Goal: Task Accomplishment & Management: Manage account settings

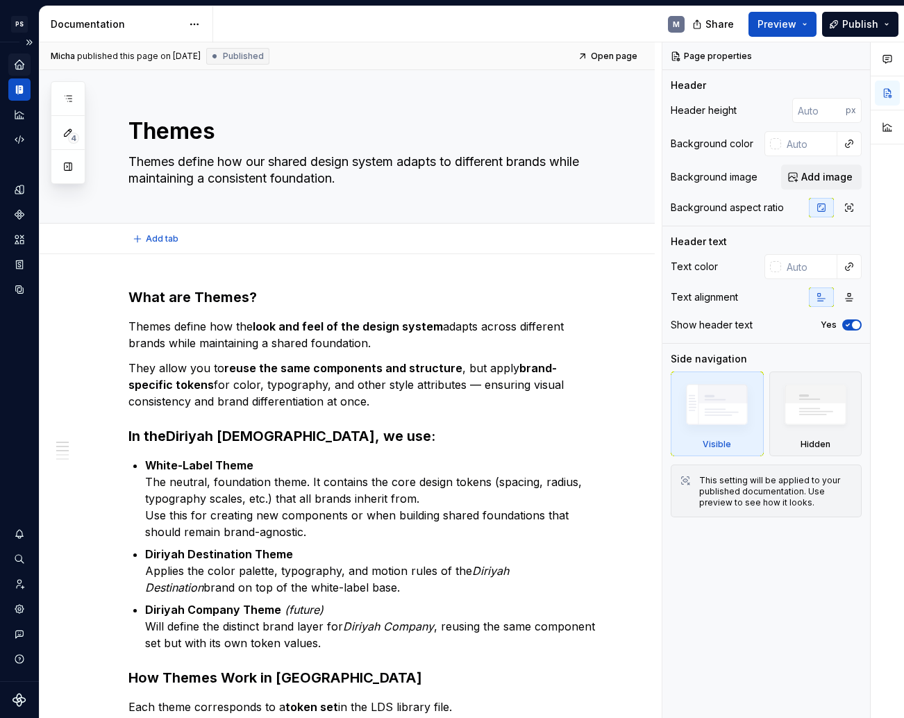
type textarea "*"
click at [22, 68] on icon "Home" at bounding box center [19, 64] width 9 height 9
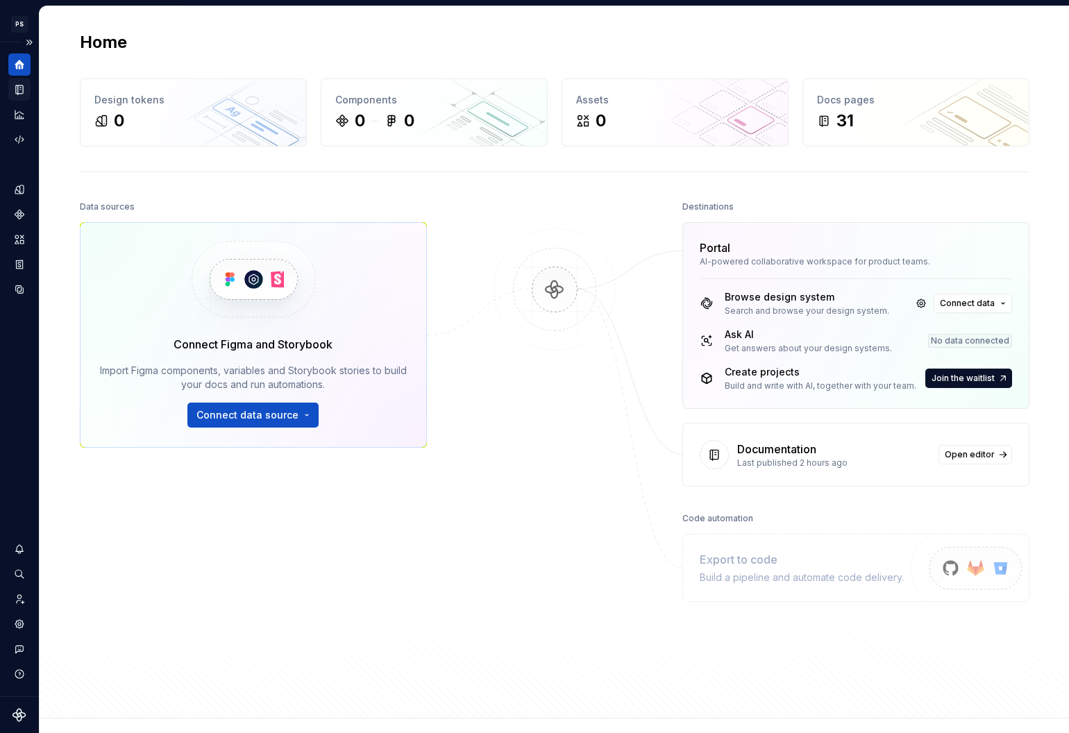
click at [18, 94] on icon "Documentation" at bounding box center [19, 89] width 12 height 12
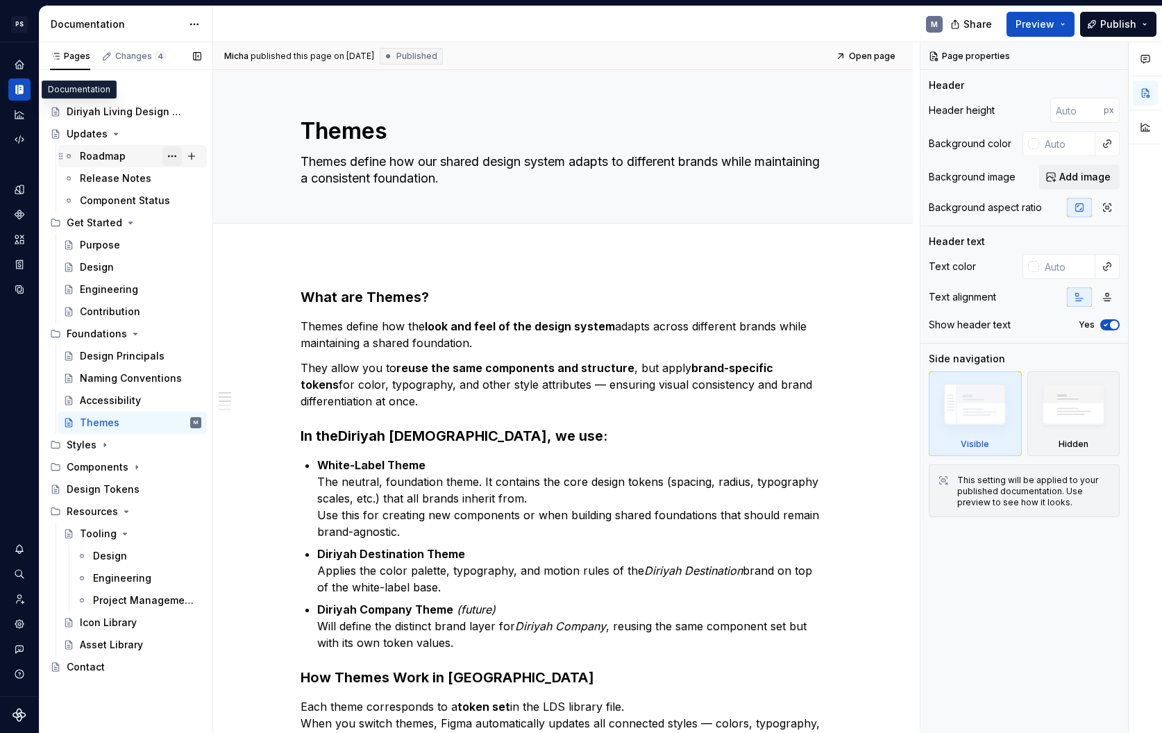
click at [164, 157] on button "Page tree" at bounding box center [171, 155] width 19 height 19
click at [150, 185] on div "Pages Changes 4 Add Accessibility guide for tree Page tree. Navigate the tree w…" at bounding box center [126, 387] width 174 height 691
click at [148, 203] on div "Component Status" at bounding box center [120, 201] width 80 height 14
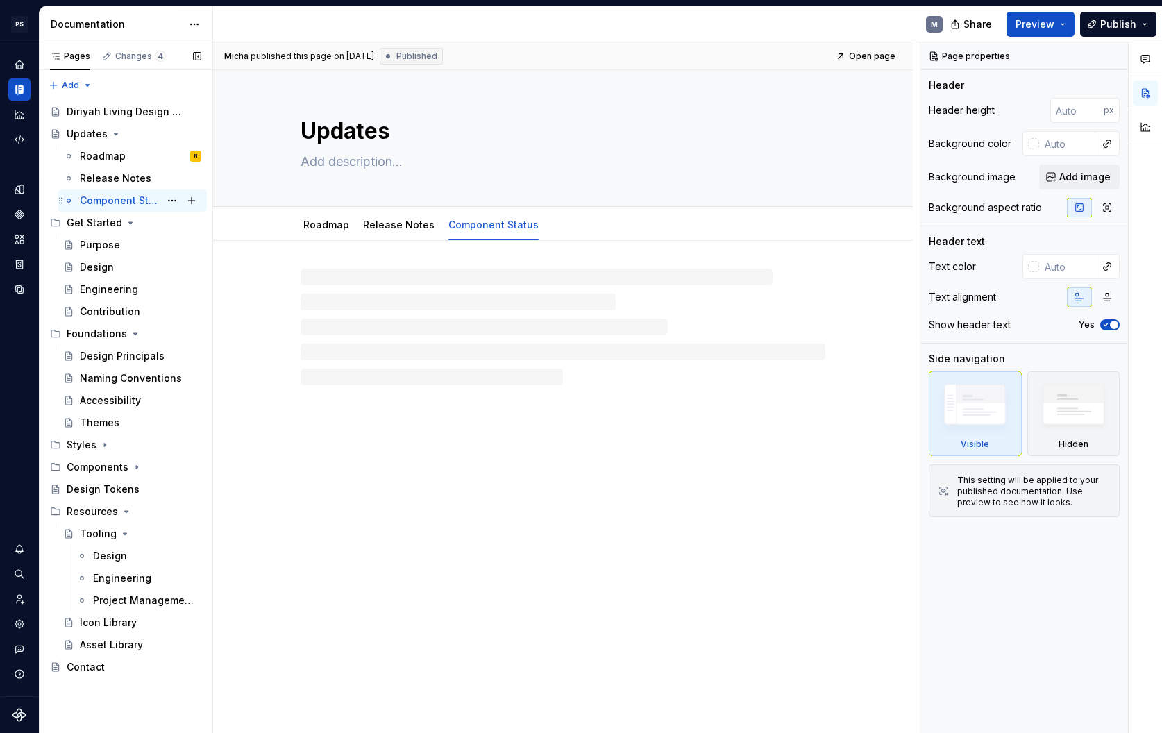
click at [121, 203] on div "Component Status" at bounding box center [120, 201] width 80 height 14
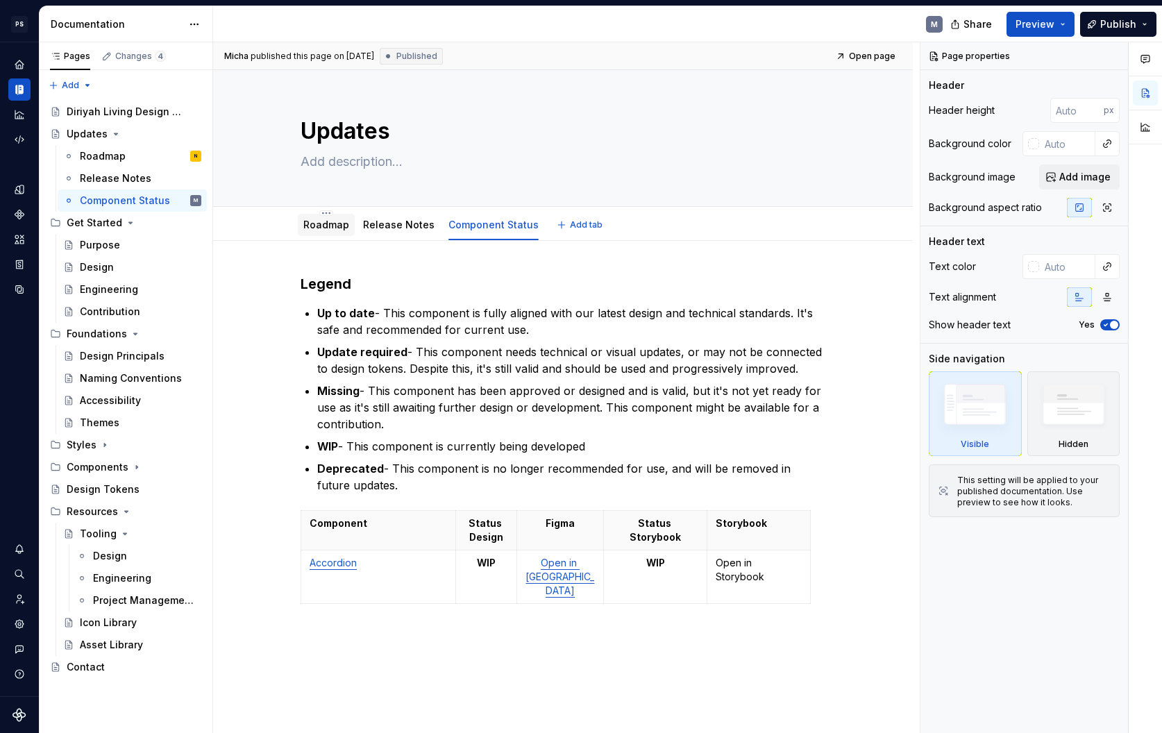
click at [337, 230] on link "Roadmap" at bounding box center [326, 225] width 46 height 12
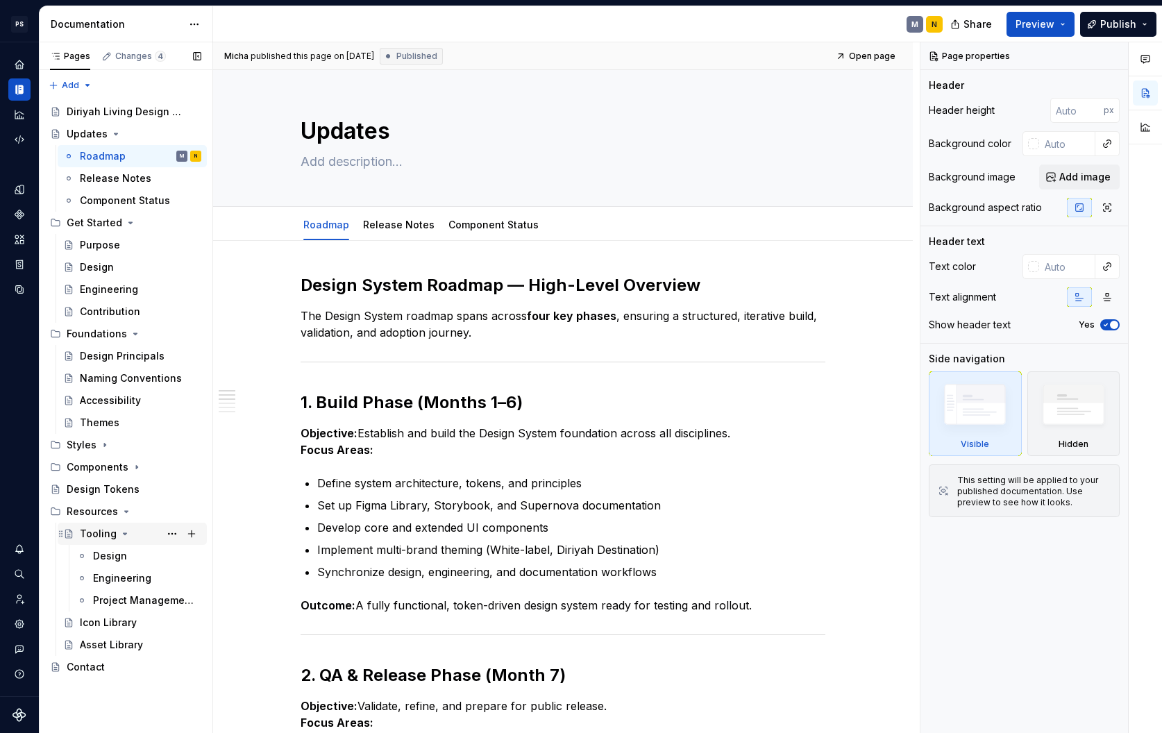
click at [128, 533] on div "Tooling" at bounding box center [140, 533] width 121 height 19
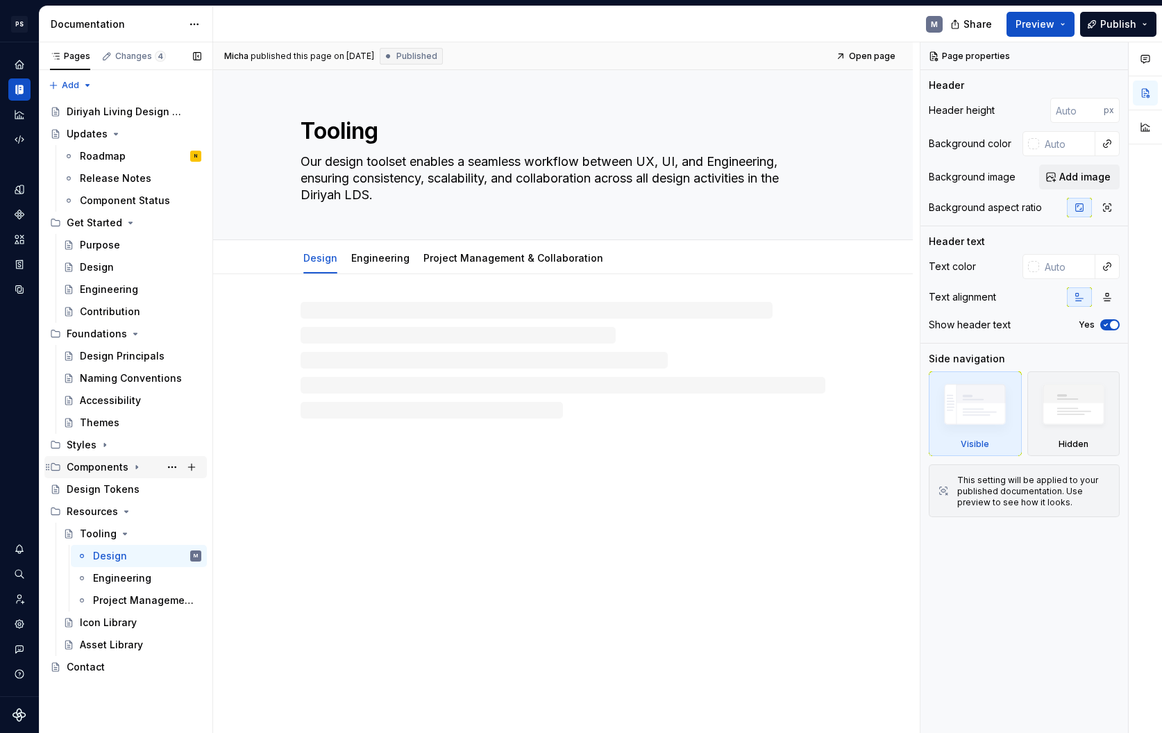
click at [137, 466] on icon "Page tree" at bounding box center [136, 467] width 11 height 11
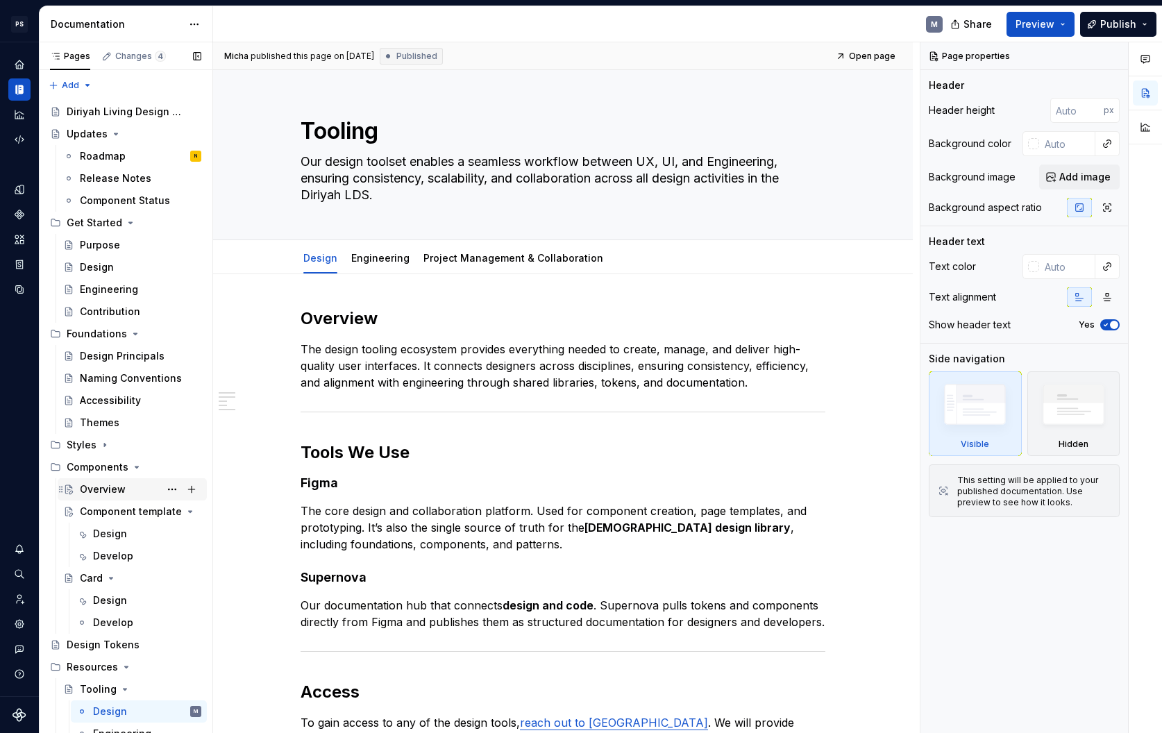
click at [153, 491] on div "Overview" at bounding box center [140, 489] width 121 height 19
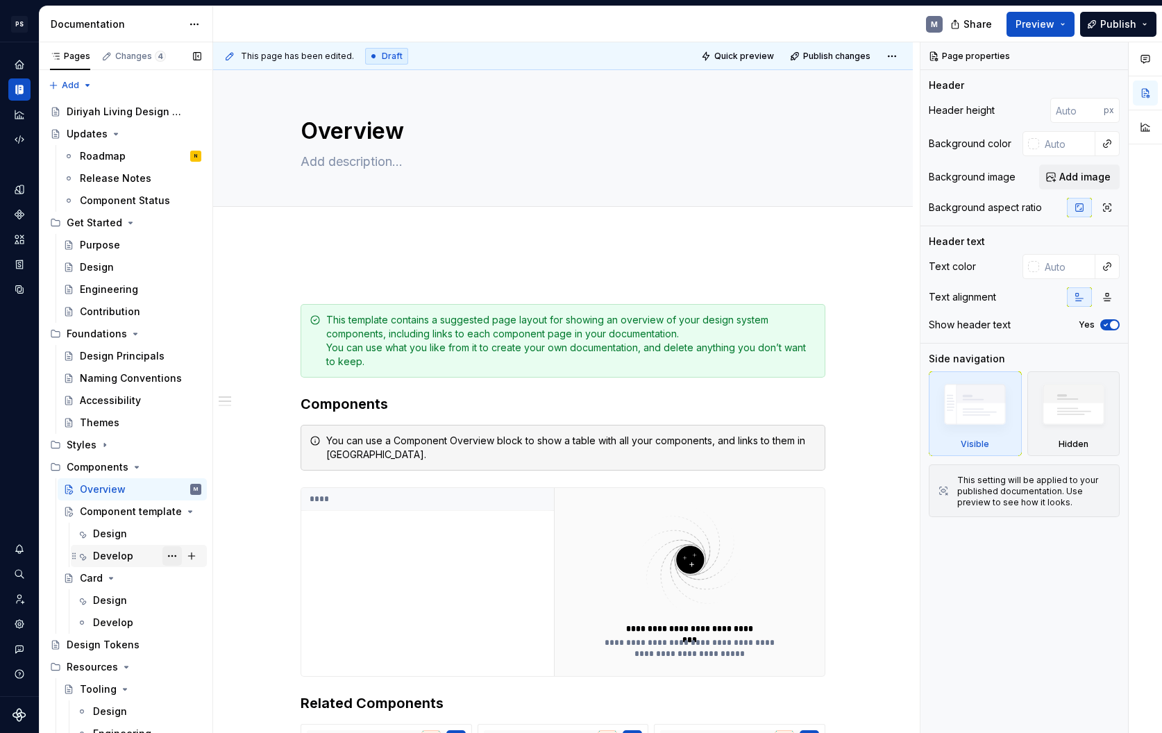
click at [165, 555] on button "Page tree" at bounding box center [171, 555] width 19 height 19
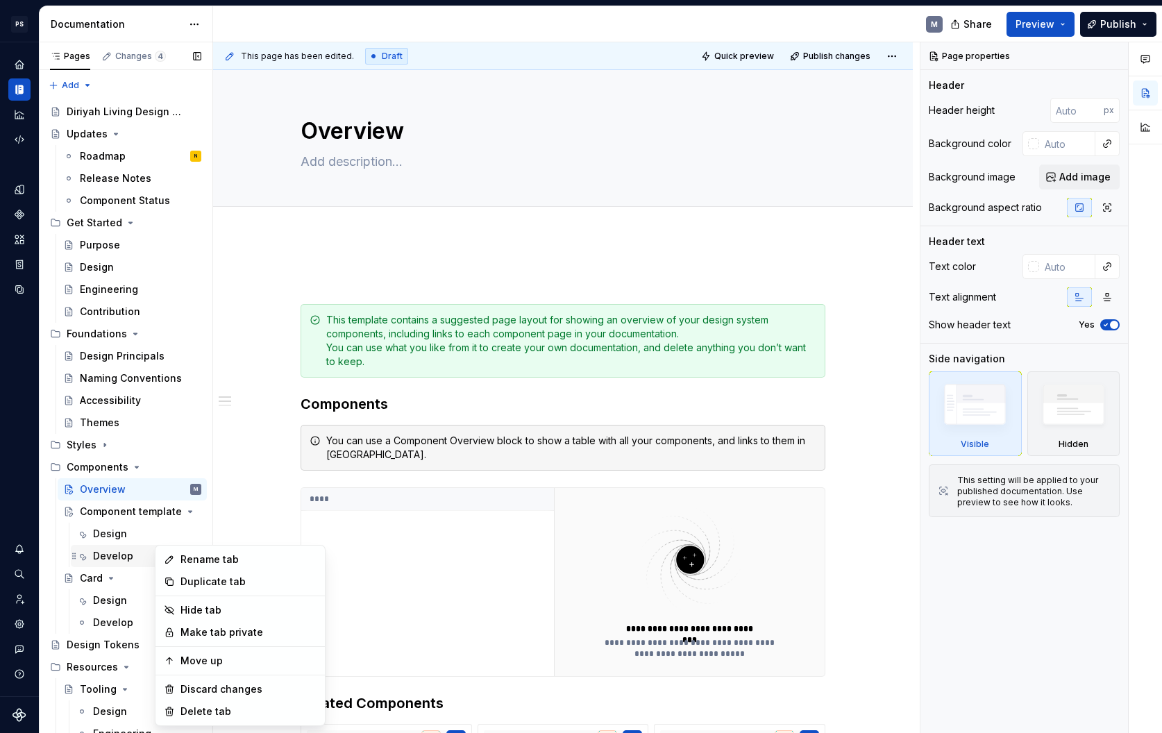
type textarea "*"
click at [208, 562] on div "Rename tab" at bounding box center [248, 560] width 136 height 14
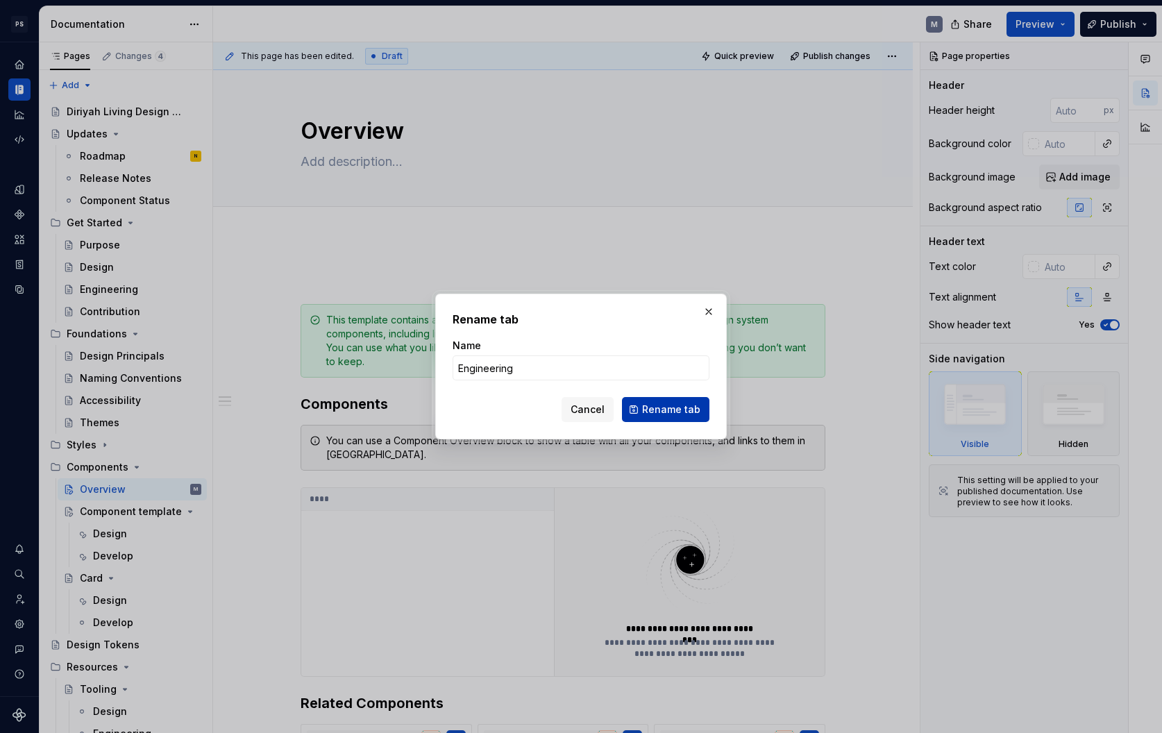
type input "Engineering"
click at [671, 404] on span "Rename tab" at bounding box center [671, 410] width 58 height 14
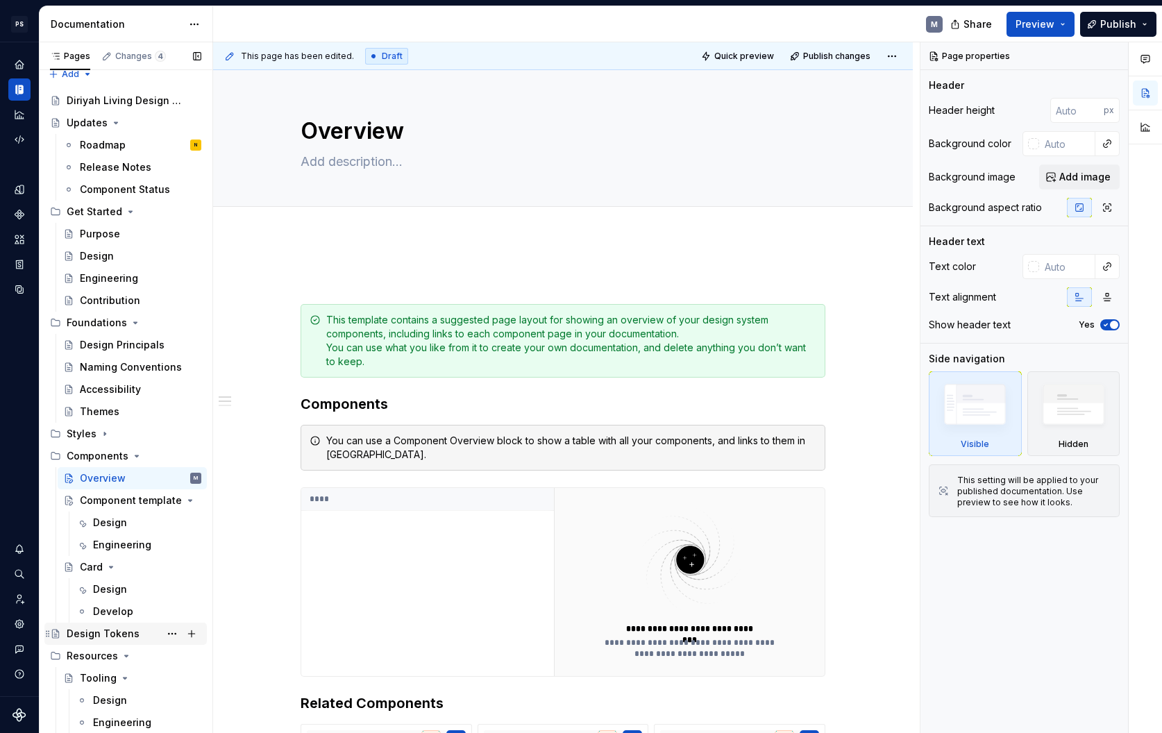
scroll to position [97, 0]
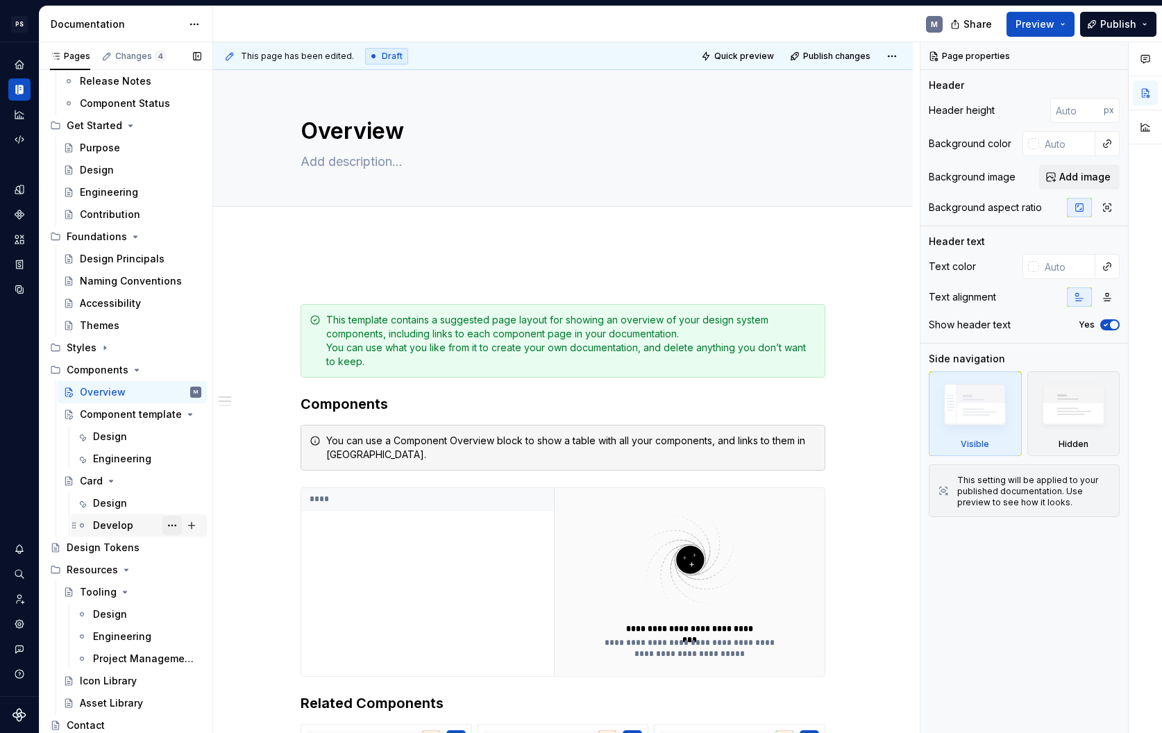
click at [166, 526] on button "Page tree" at bounding box center [171, 525] width 19 height 19
type textarea "*"
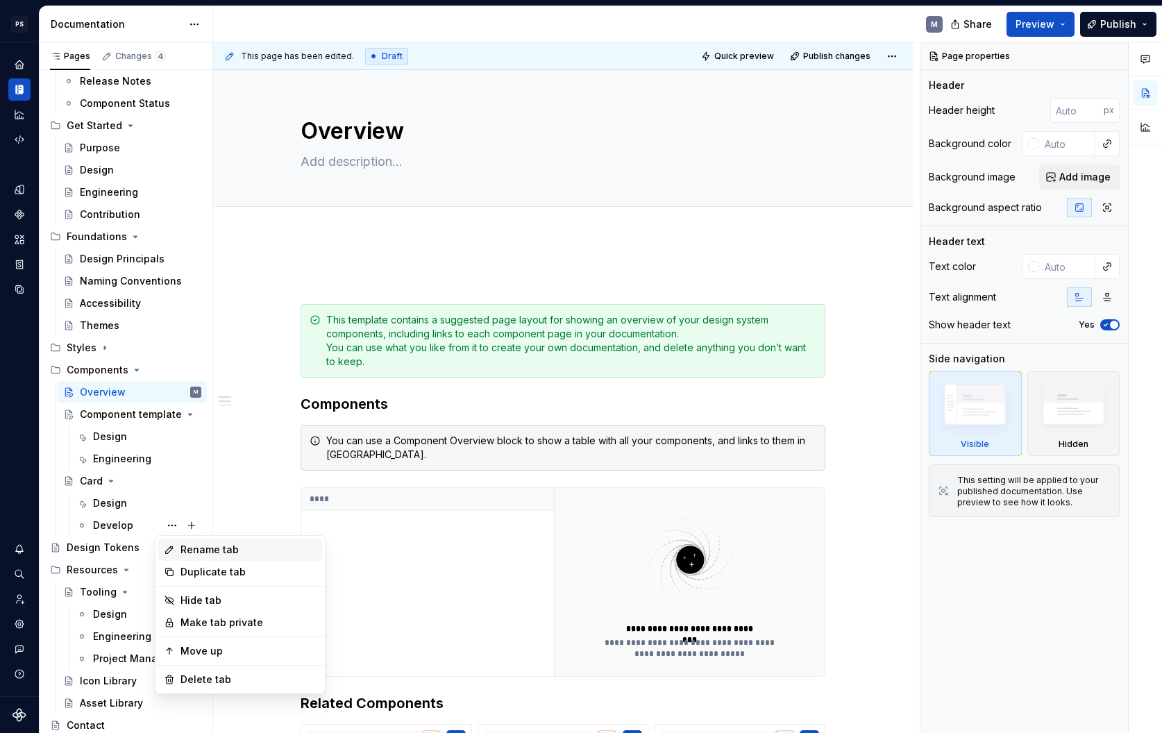
click at [217, 551] on div "Rename tab" at bounding box center [248, 550] width 136 height 14
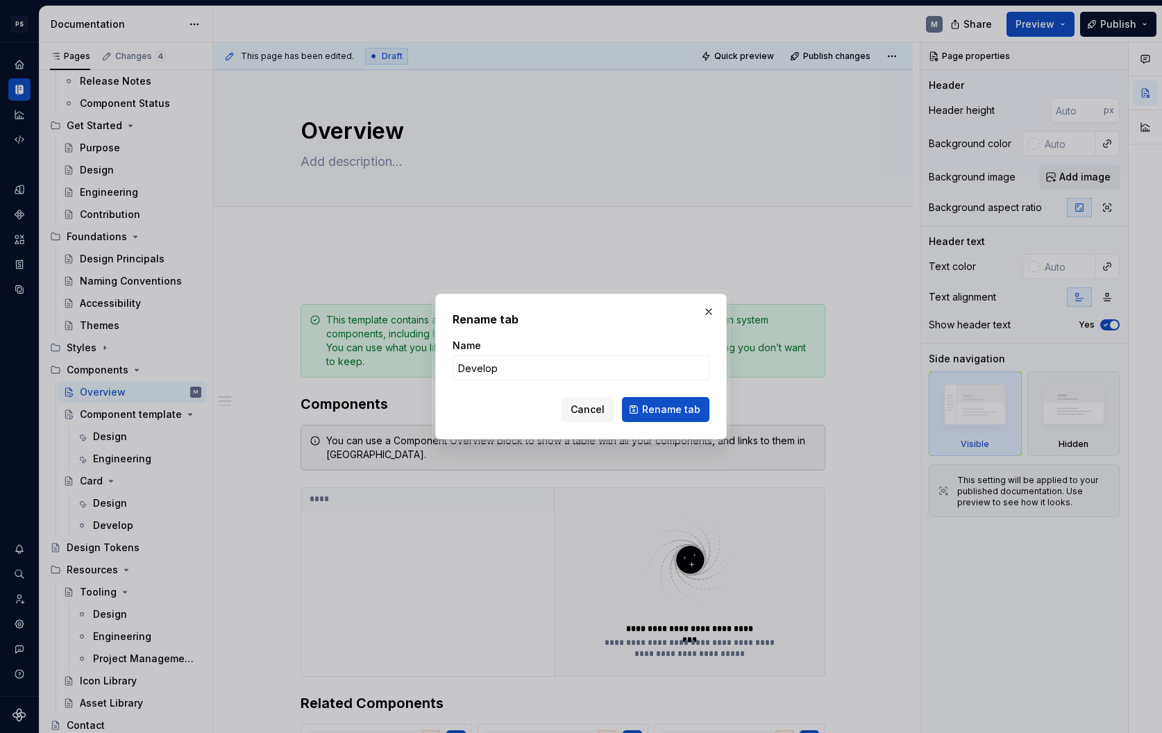
type input "Engineering"
type textarea "*"
type input "Engineering"
click at [674, 403] on span "Rename tab" at bounding box center [671, 410] width 58 height 14
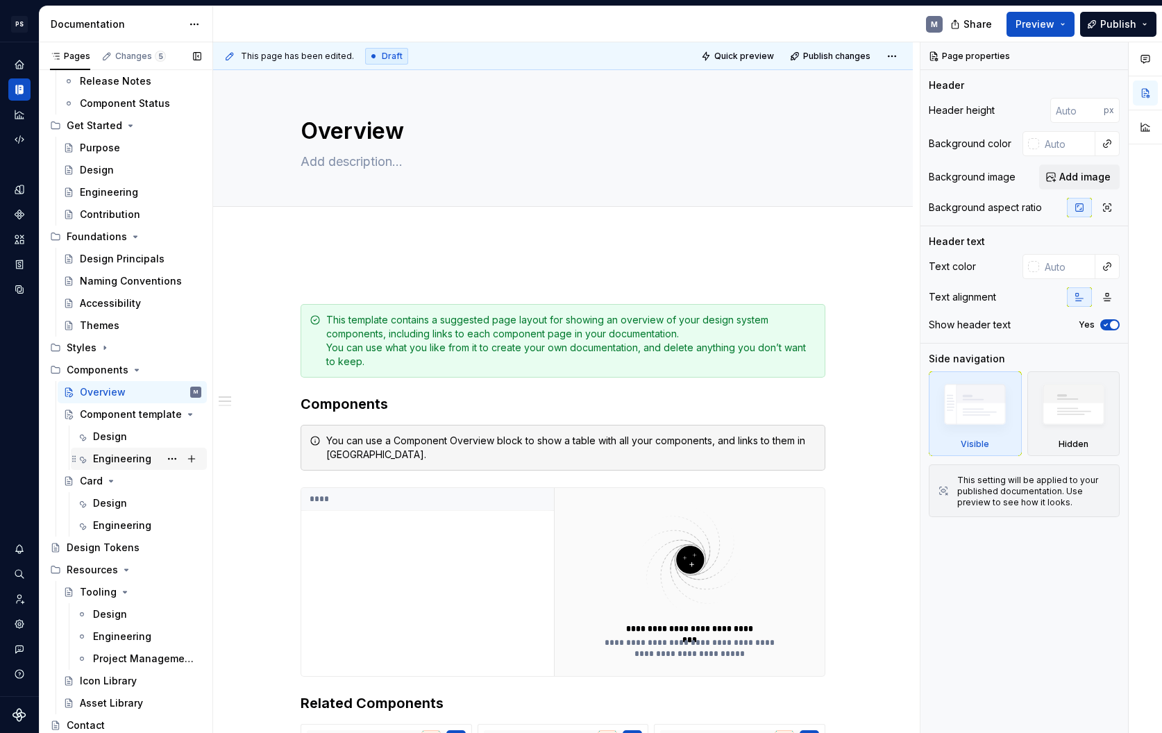
click at [109, 452] on div "Engineering" at bounding box center [122, 459] width 58 height 14
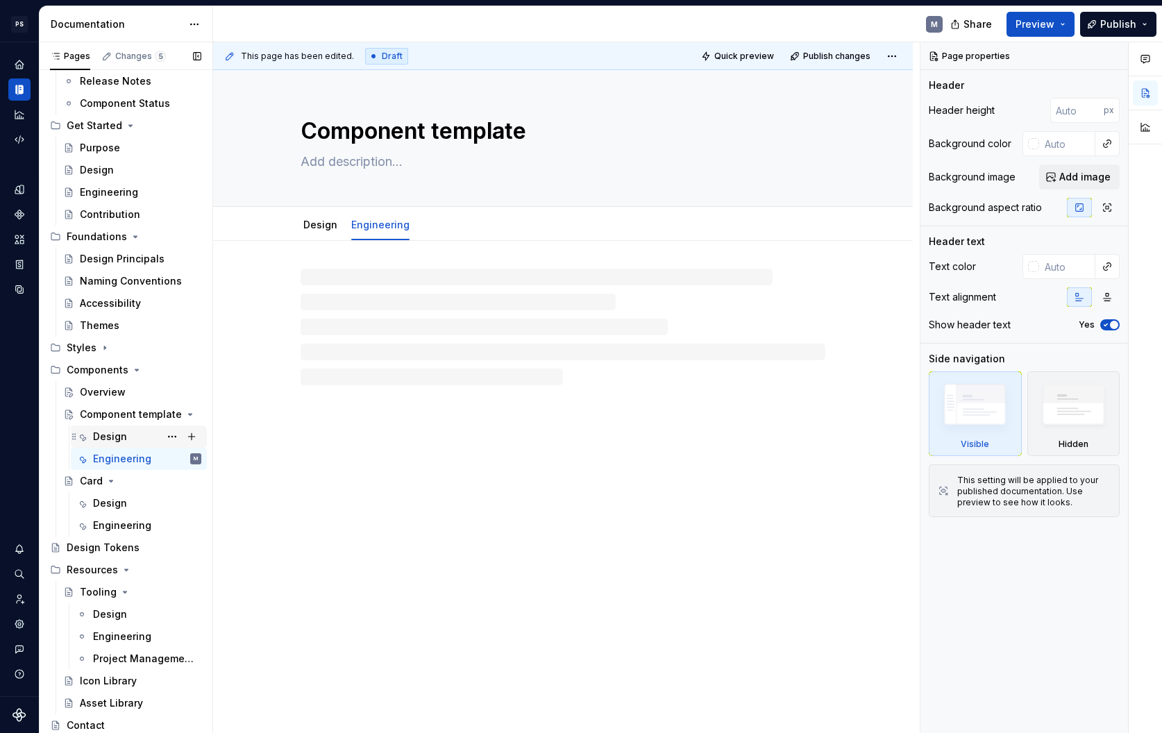
click at [127, 435] on div "Design" at bounding box center [147, 436] width 108 height 19
click at [130, 456] on div "Engineering" at bounding box center [122, 459] width 58 height 14
click at [138, 436] on div "Design" at bounding box center [147, 436] width 108 height 19
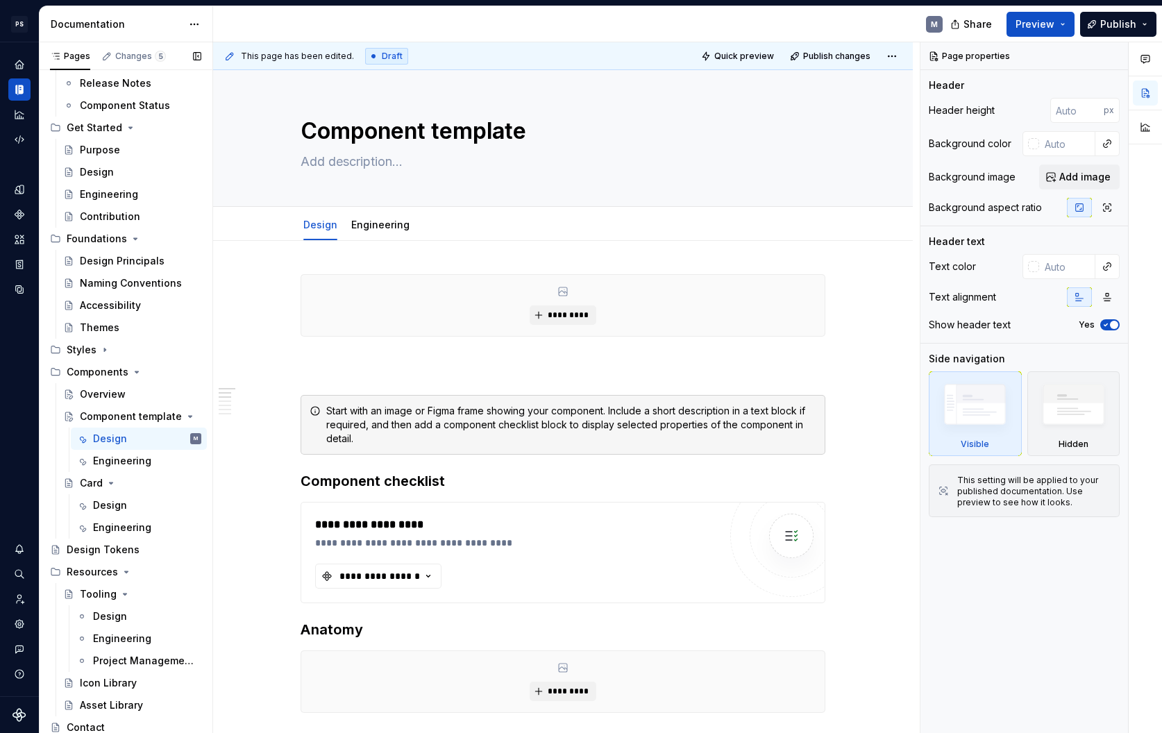
scroll to position [97, 0]
click at [133, 373] on icon "Page tree" at bounding box center [136, 369] width 11 height 11
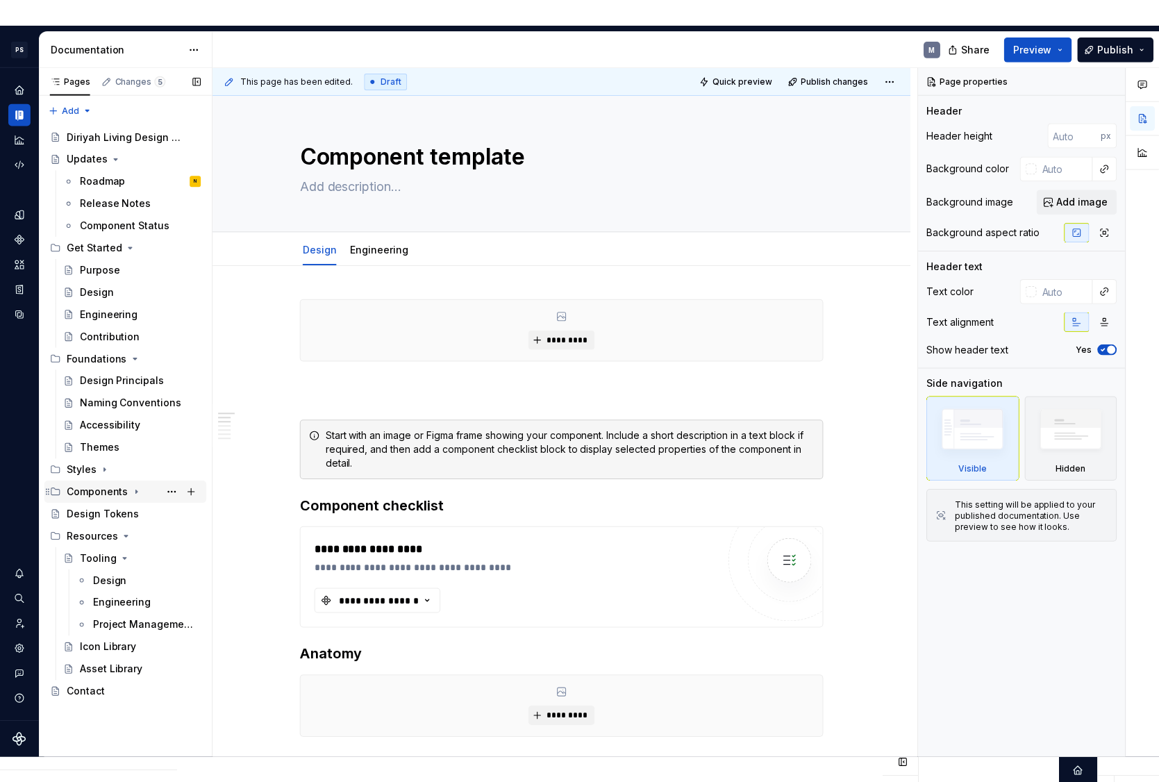
scroll to position [0, 0]
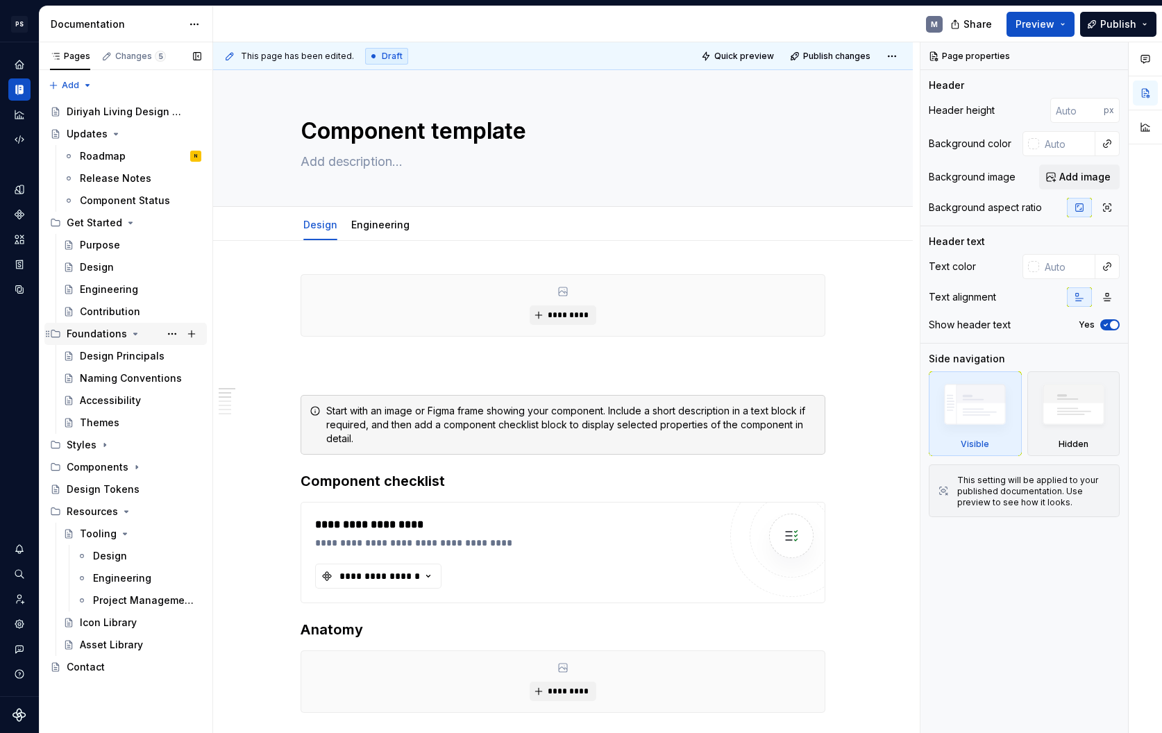
click at [130, 332] on icon "Page tree" at bounding box center [135, 333] width 11 height 11
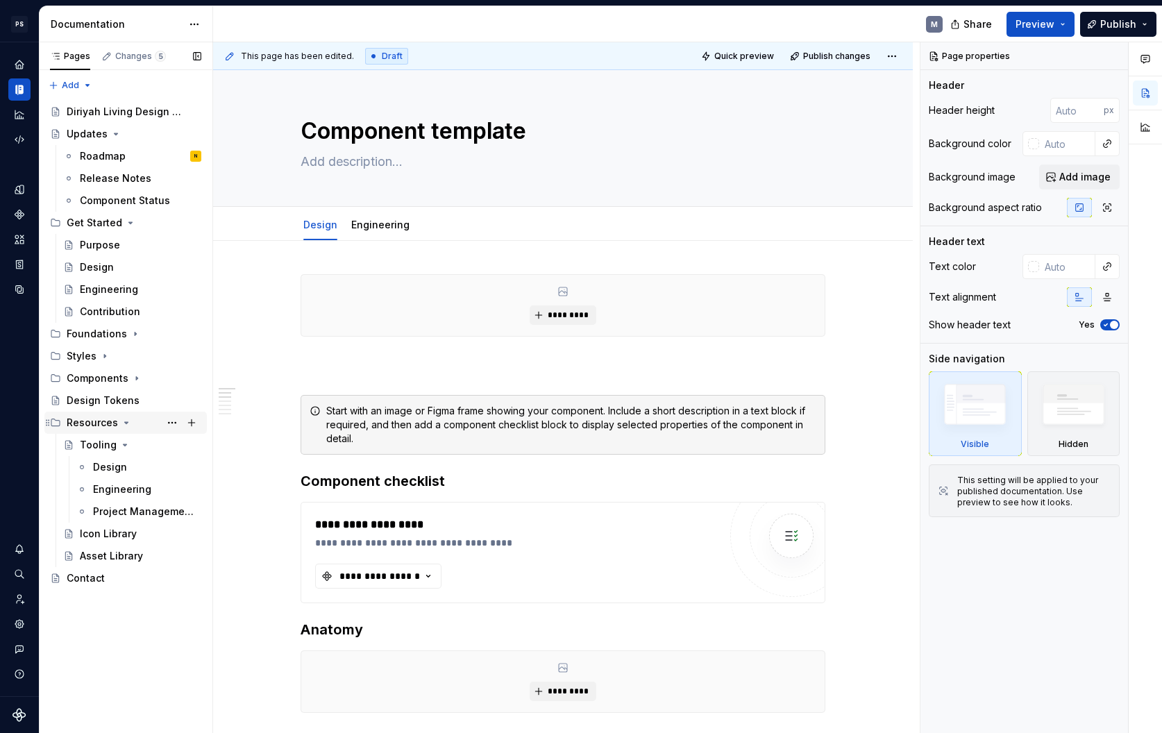
click at [124, 421] on icon "Page tree" at bounding box center [126, 422] width 11 height 11
click at [126, 224] on icon "Page tree" at bounding box center [130, 222] width 11 height 11
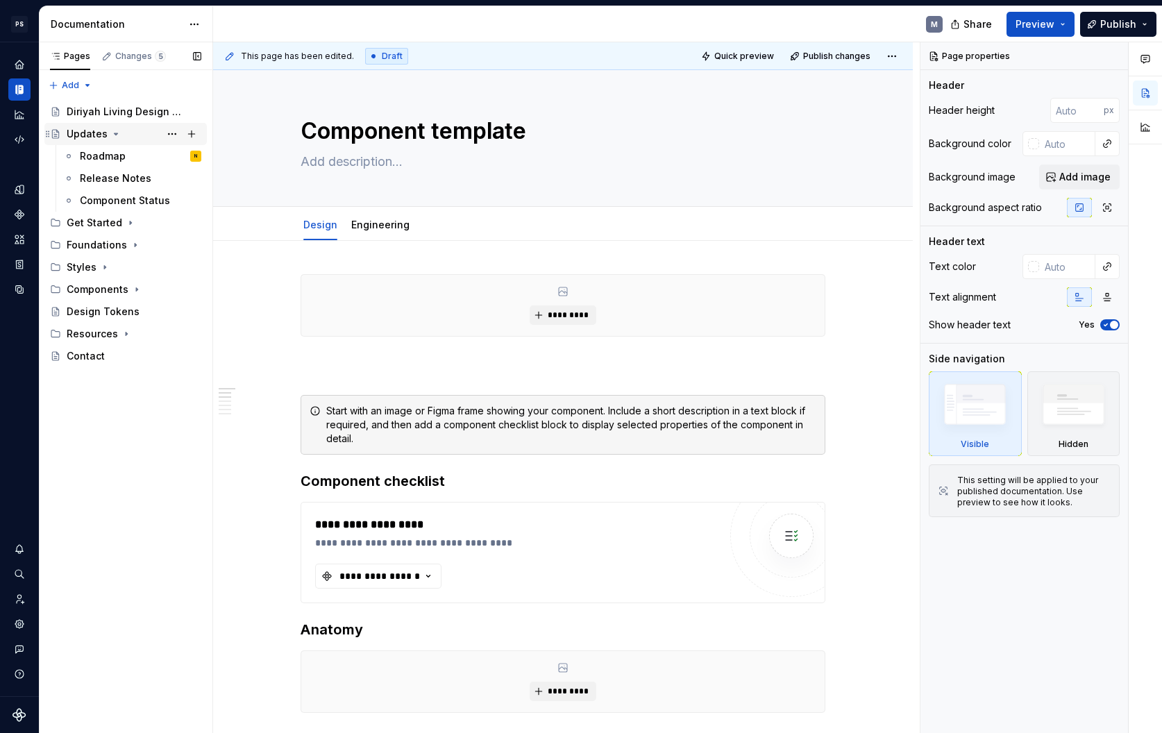
click at [116, 135] on icon "Page tree" at bounding box center [115, 133] width 11 height 11
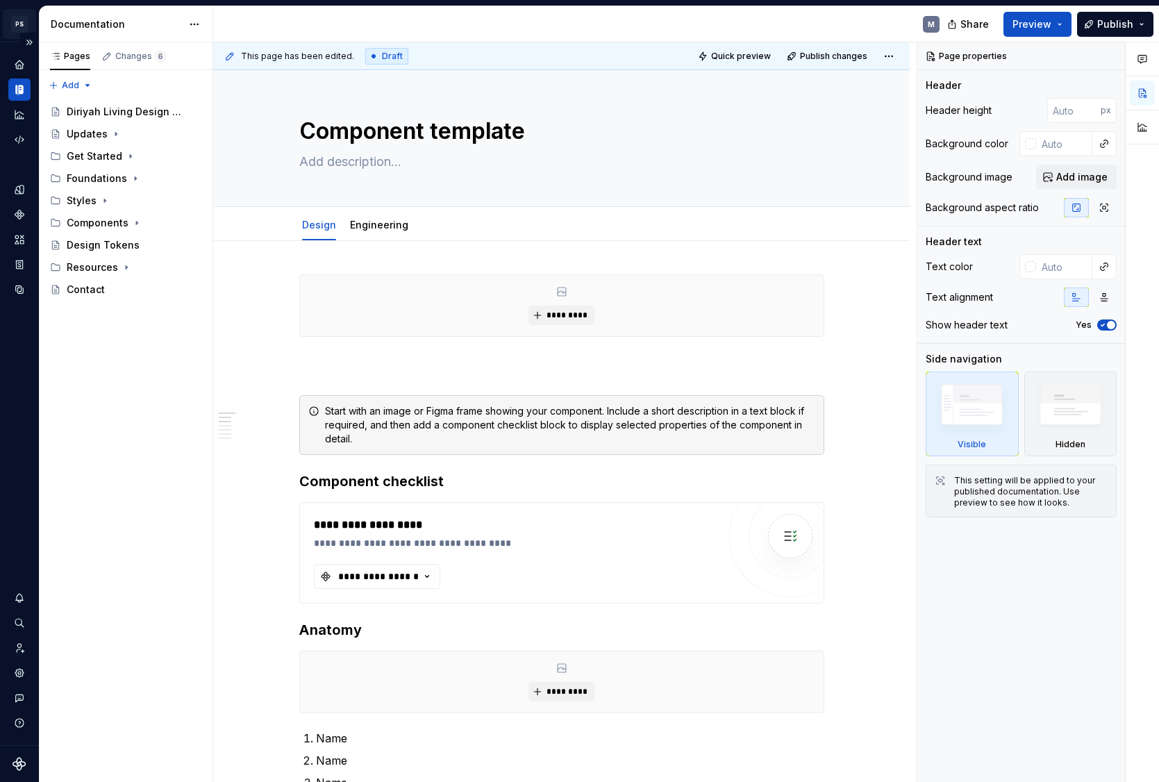
type textarea "*"
